Goal: Task Accomplishment & Management: Use online tool/utility

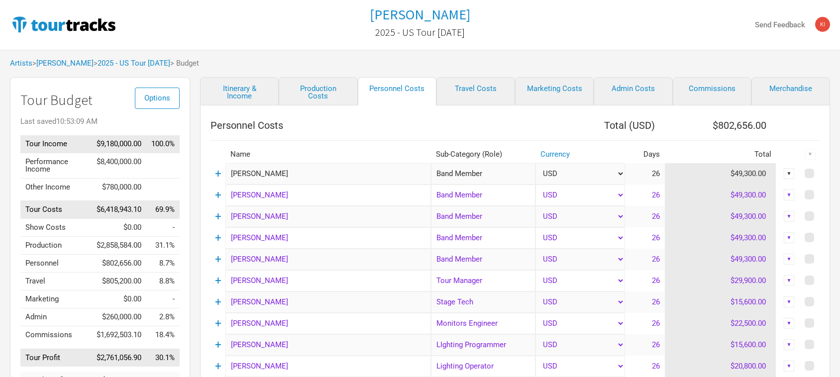
select select "Total Days"
click at [55, 65] on link "[PERSON_NAME]" at bounding box center [64, 63] width 57 height 9
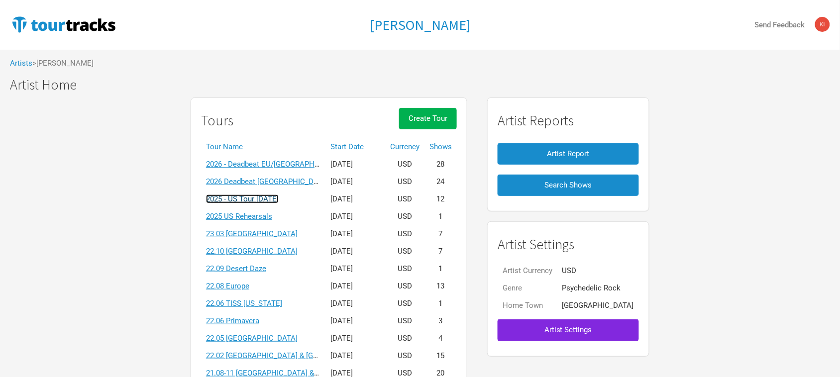
click at [279, 200] on link "2025 - US Tour [DATE]" at bounding box center [242, 199] width 73 height 9
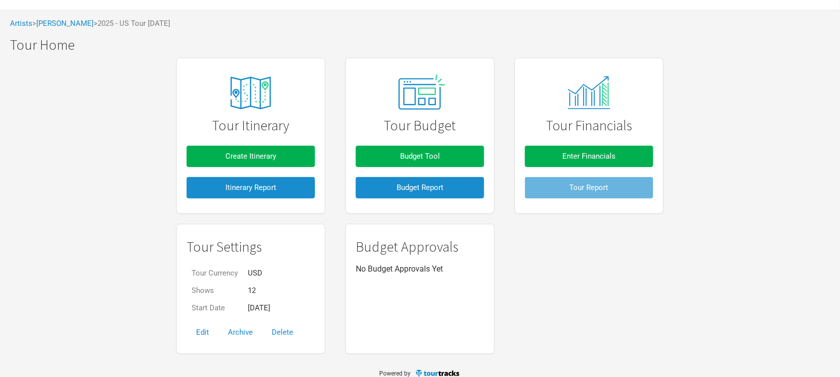
scroll to position [51, 0]
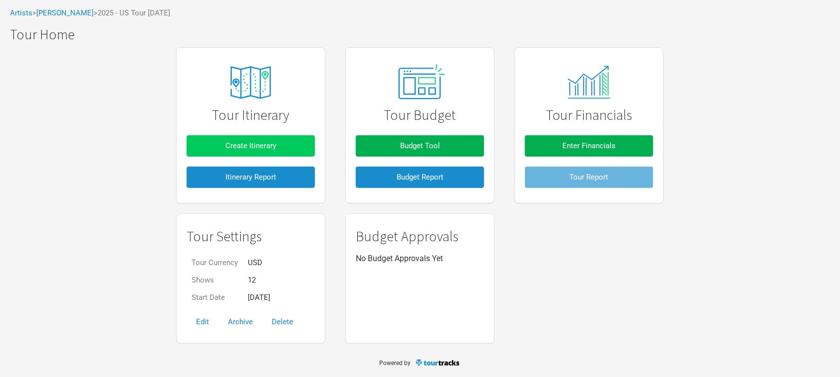
click at [264, 139] on button "Create Itinerary" at bounding box center [251, 145] width 128 height 21
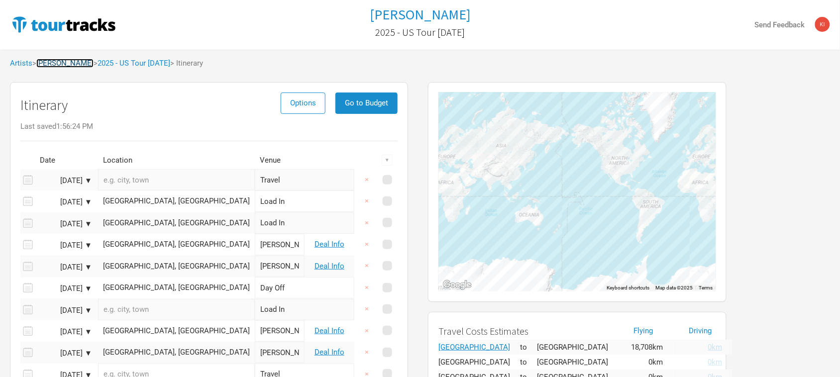
click at [73, 65] on link "[PERSON_NAME]" at bounding box center [64, 63] width 57 height 9
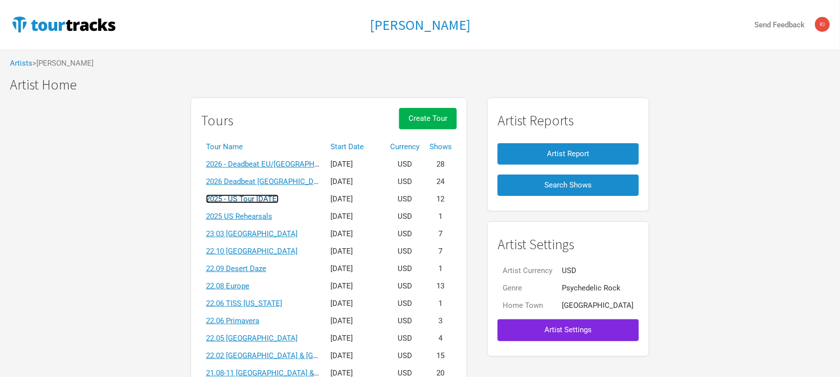
click at [274, 200] on link "2025 - US Tour [DATE]" at bounding box center [242, 199] width 73 height 9
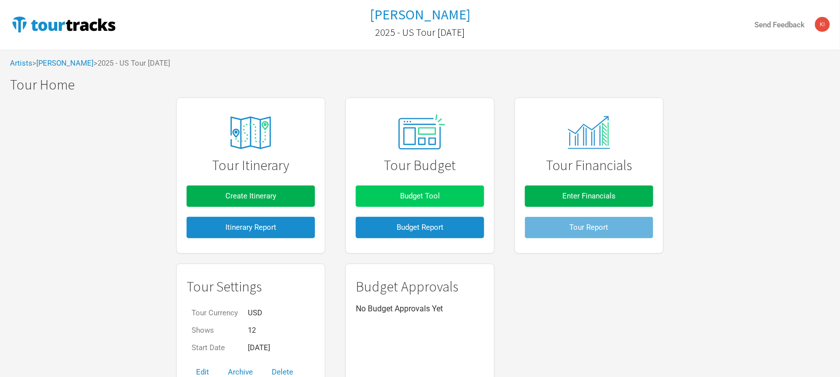
click at [435, 188] on button "Budget Tool" at bounding box center [420, 196] width 128 height 21
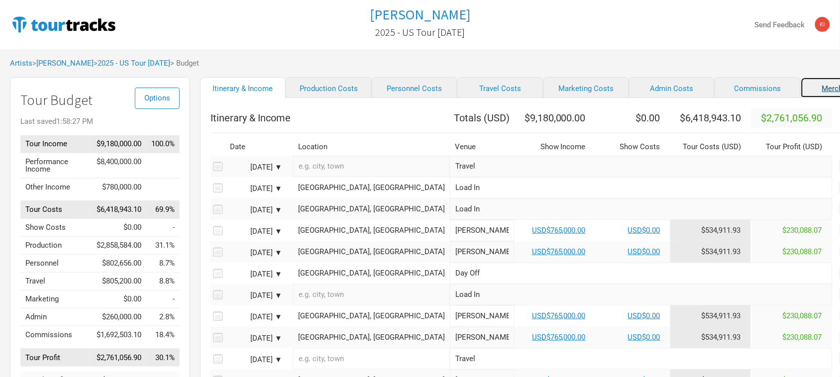
click at [801, 88] on link "Merchandise" at bounding box center [844, 87] width 86 height 21
select select "% of Gross Merch"
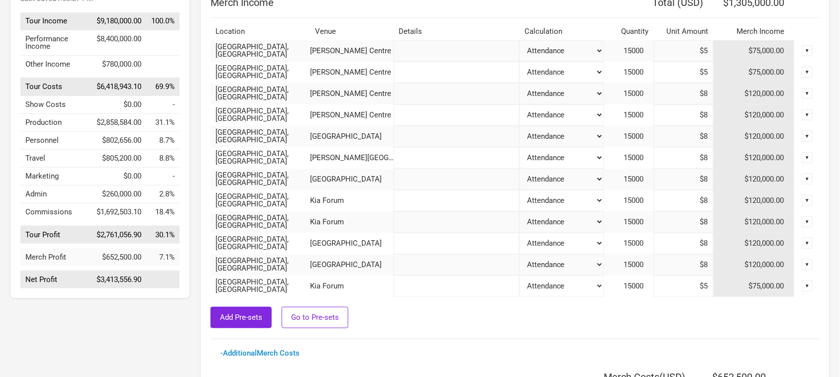
scroll to position [124, 0]
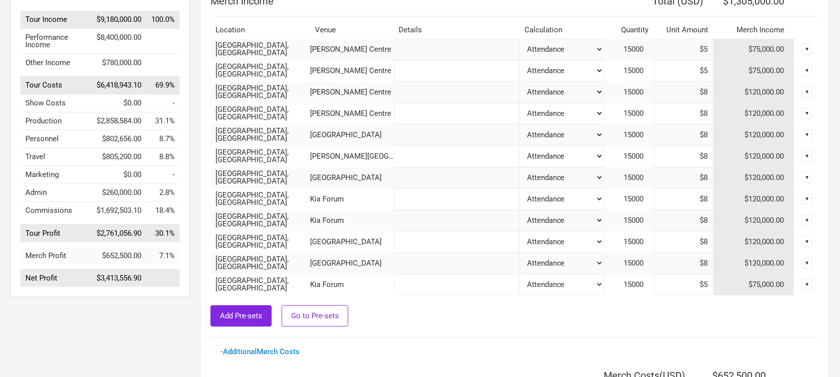
click at [696, 323] on div "Add Pre-sets Go to Pre-sets" at bounding box center [515, 316] width 609 height 21
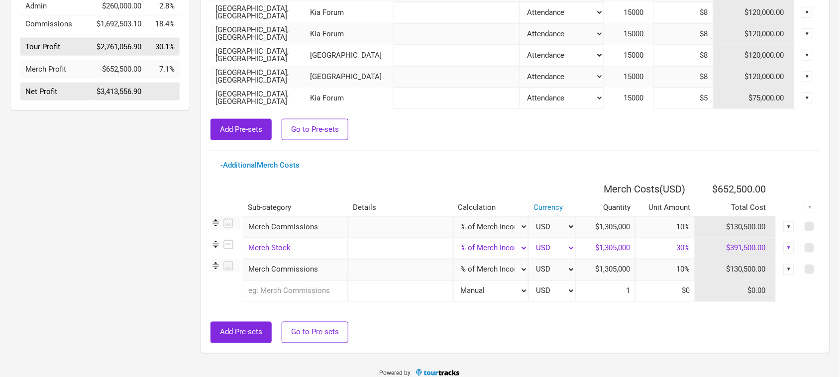
scroll to position [322, 0]
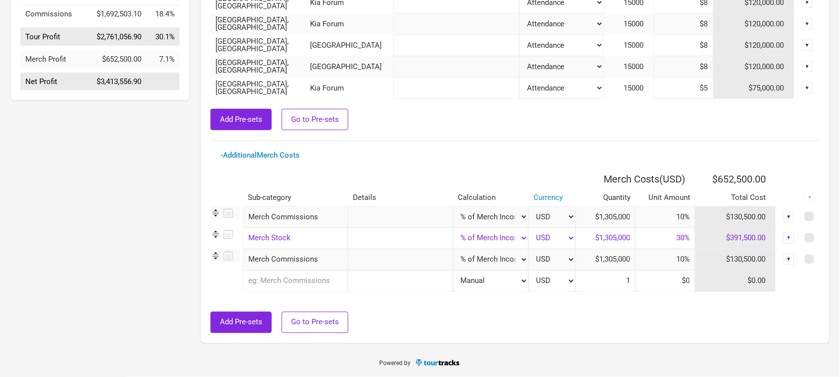
click at [669, 324] on div "Add Pre-sets Go to Pre-sets" at bounding box center [515, 322] width 609 height 21
click at [666, 332] on div "Add Pre-sets Go to Pre-sets" at bounding box center [515, 322] width 609 height 21
